Goal: Task Accomplishment & Management: Manage account settings

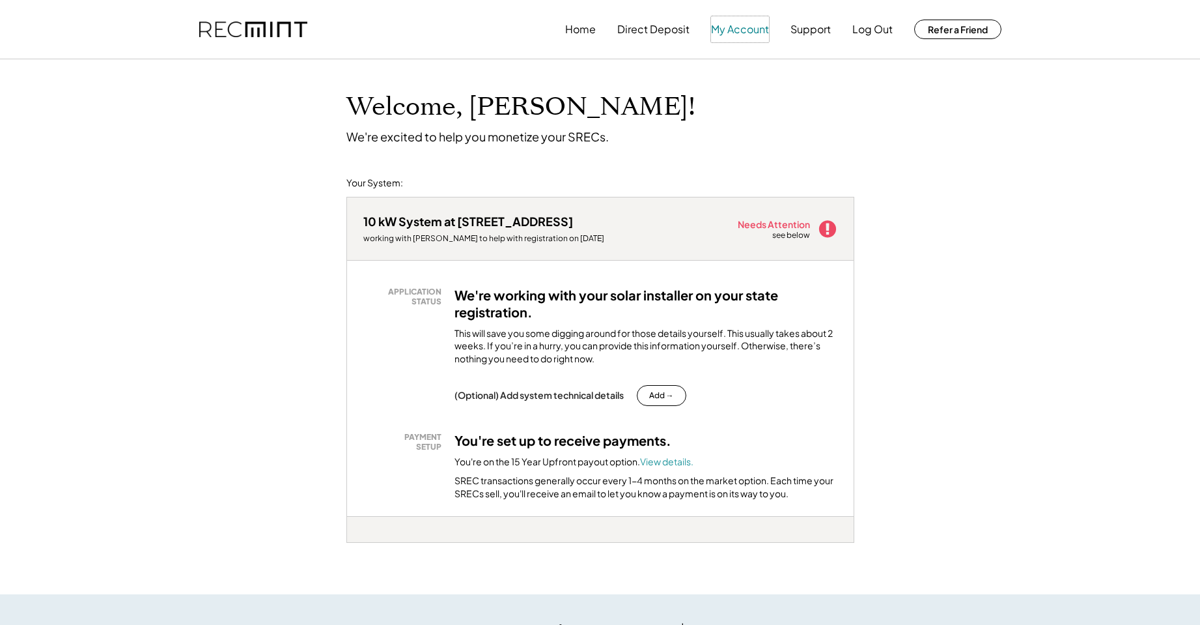
click at [732, 26] on button "My Account" at bounding box center [740, 29] width 58 height 26
